Goal: Transaction & Acquisition: Subscribe to service/newsletter

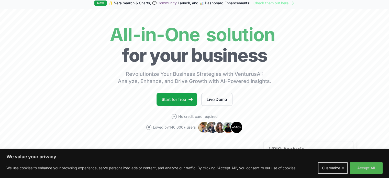
scroll to position [22, 0]
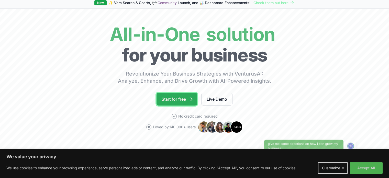
click at [168, 99] on link "Start for free" at bounding box center [177, 99] width 41 height 13
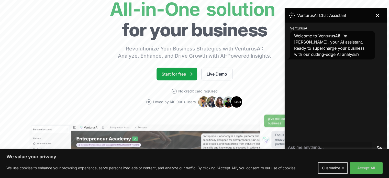
scroll to position [89, 0]
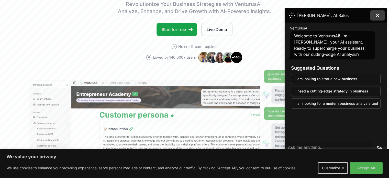
click at [373, 14] on button at bounding box center [378, 15] width 14 height 10
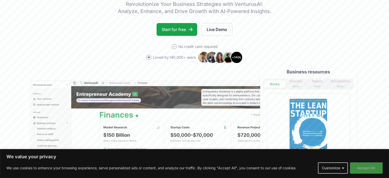
click at [360, 166] on button "Accept All" at bounding box center [366, 167] width 33 height 11
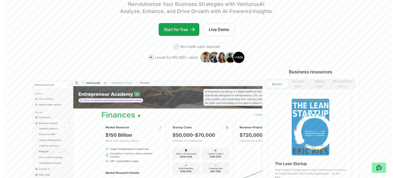
scroll to position [0, 0]
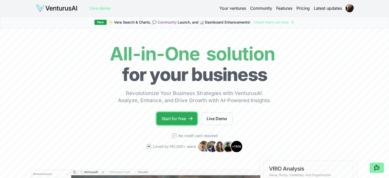
click at [173, 119] on link "Start for free" at bounding box center [177, 118] width 41 height 13
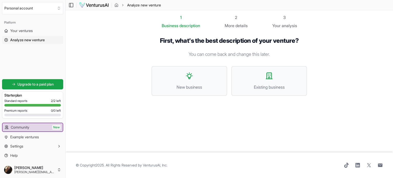
click at [161, 165] on link "VenturusAI, Inc" at bounding box center [155, 165] width 24 height 4
